Goal: Transaction & Acquisition: Purchase product/service

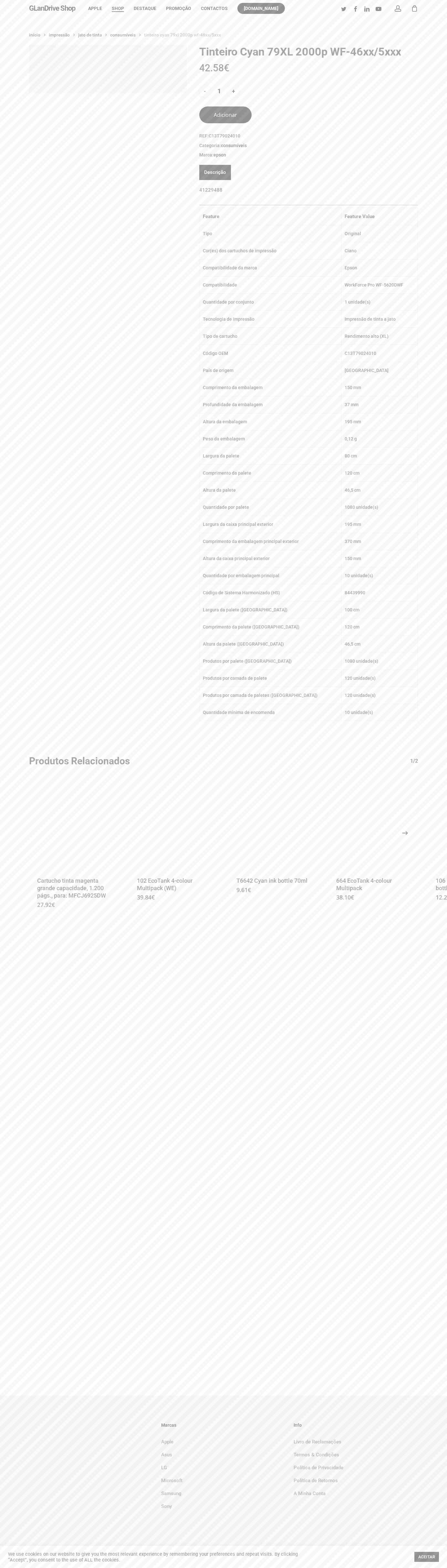
click at [405, 833] on icon "Next" at bounding box center [412, 832] width 15 height 15
click at [15, 27] on div "Início Impressão Jato de Tinta Consumíveis Tinteiro Cyan 79XL 2000p WF-46xx/5xx…" at bounding box center [224, 706] width 447 height 1379
click at [436, 873] on div "Início Impressão Jato de Tinta Consumíveis Tinteiro Cyan 79XL 2000p WF-46xx/5xx…" at bounding box center [224, 478] width 447 height 896
click at [362, 1567] on html "Skip to main content Hit enter to search or ESC to close Close Search GLanDrive…" at bounding box center [224, 784] width 447 height 1568
click at [0, 1161] on div "Início Impressão Jato de Tinta Consumíveis Tinteiro Cyan 79XL 2000p WF-46xx/5xx…" at bounding box center [224, 706] width 447 height 1379
